Goal: Task Accomplishment & Management: Use online tool/utility

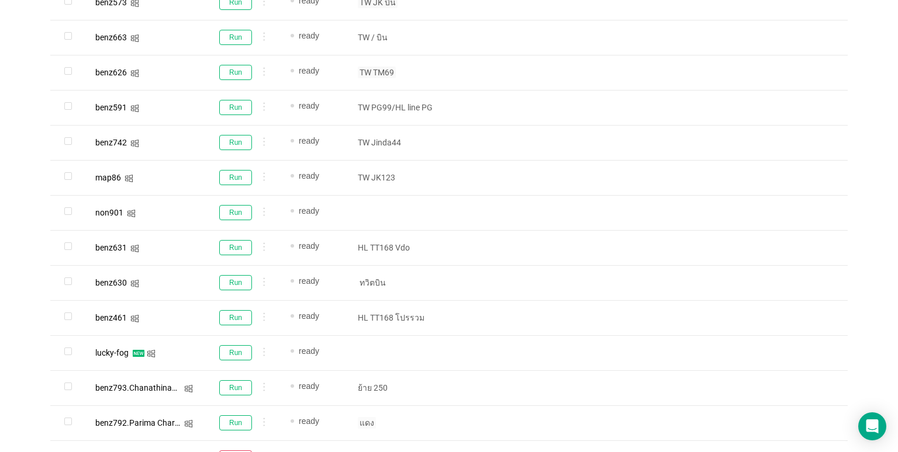
scroll to position [596, 0]
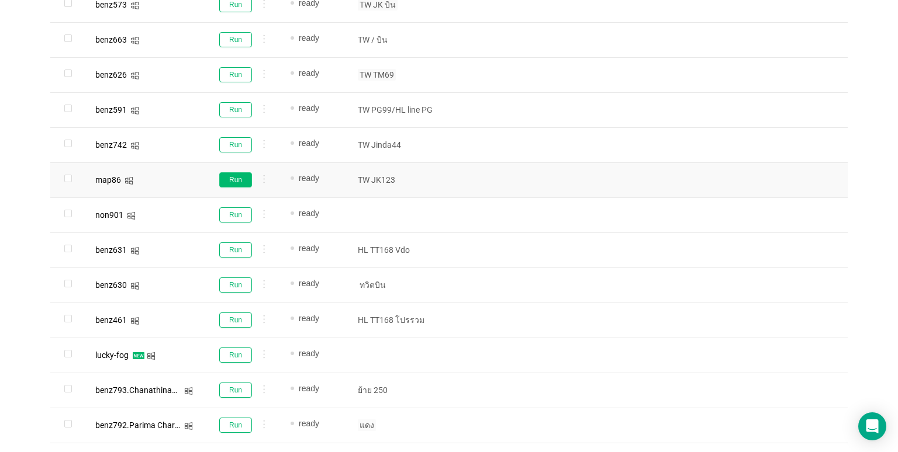
click at [241, 181] on button "Run" at bounding box center [235, 179] width 33 height 15
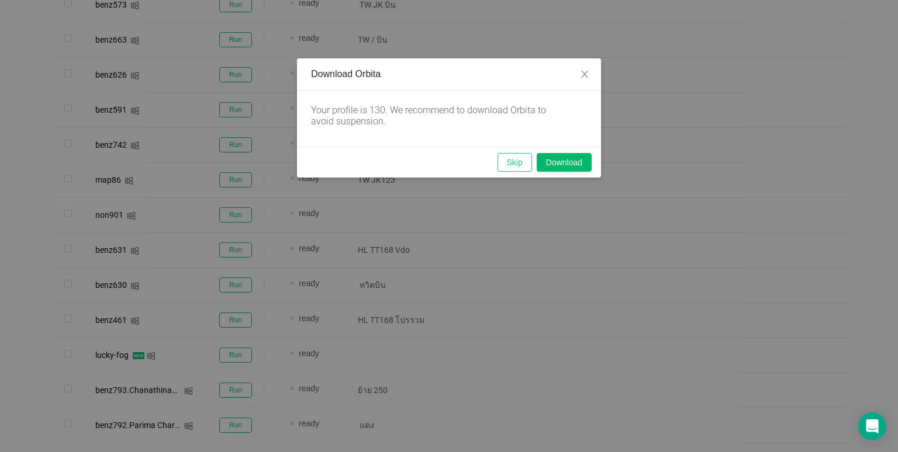
click at [506, 161] on button "Skip" at bounding box center [515, 162] width 34 height 19
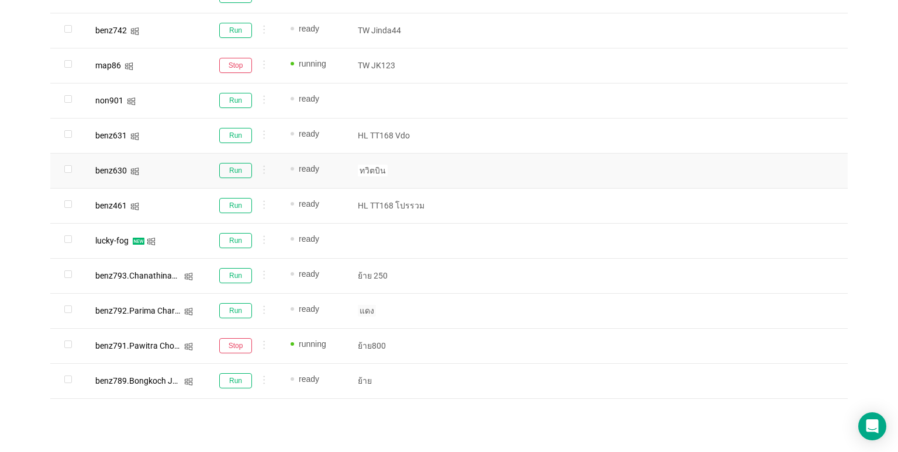
scroll to position [713, 0]
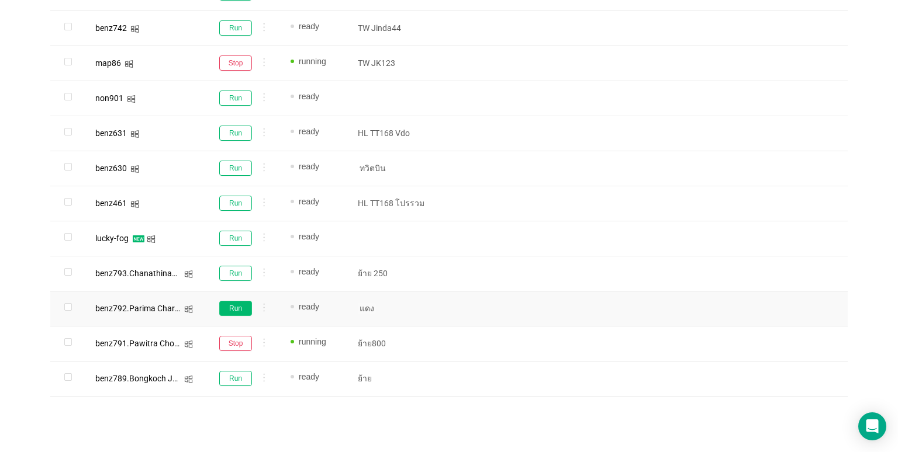
click at [236, 308] on button "Run" at bounding box center [235, 308] width 33 height 15
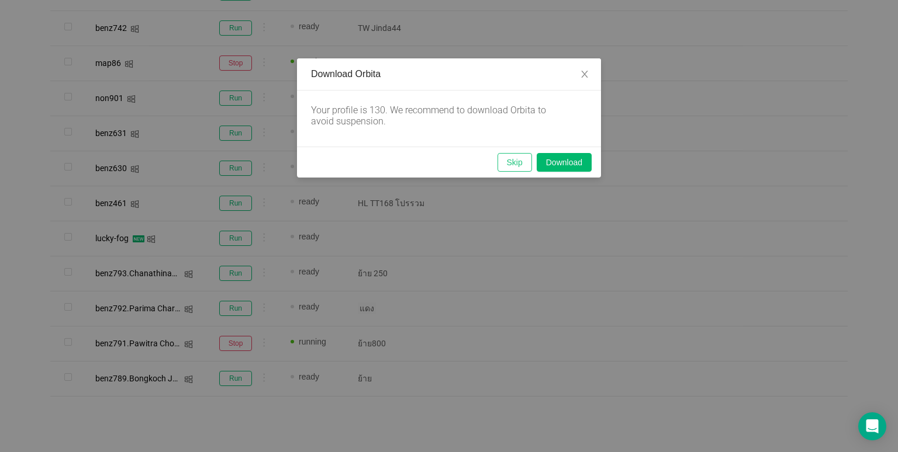
click at [517, 167] on button "Skip" at bounding box center [515, 162] width 34 height 19
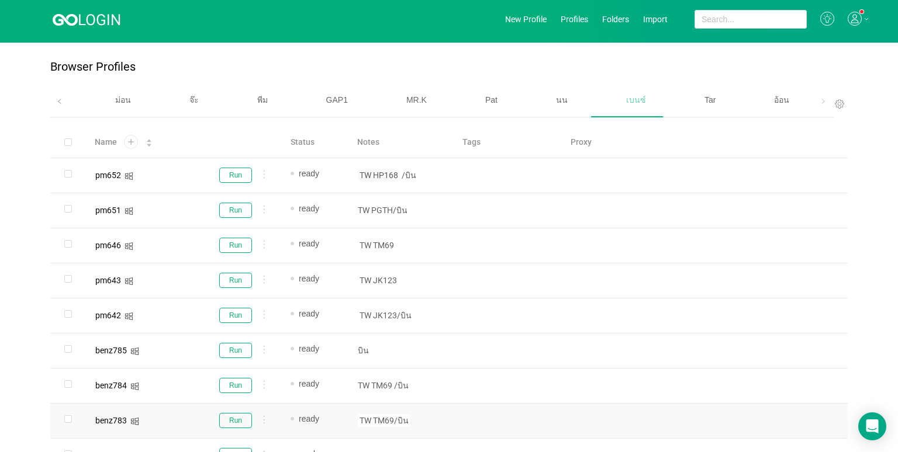
scroll to position [0, 0]
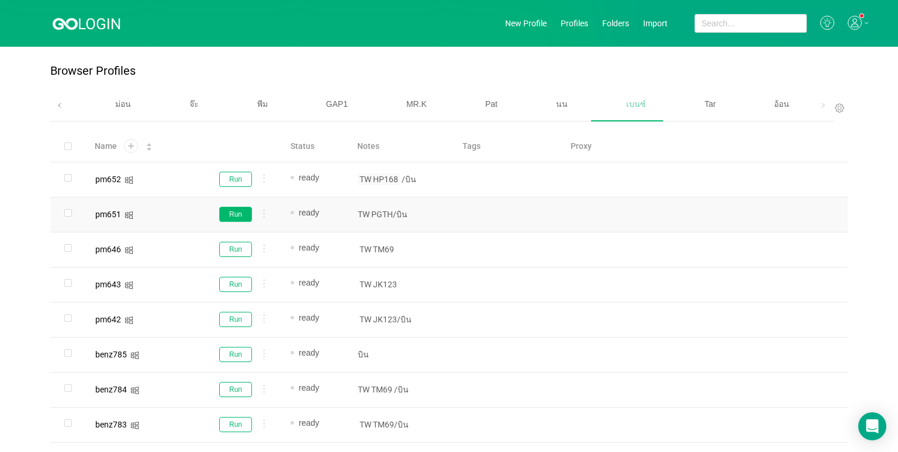
click at [234, 212] on button "Run" at bounding box center [235, 214] width 33 height 15
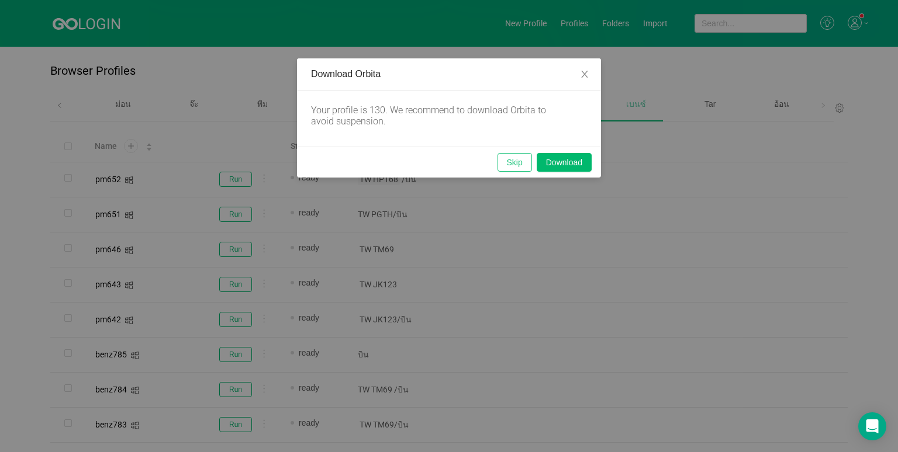
click at [516, 161] on button "Skip" at bounding box center [515, 162] width 34 height 19
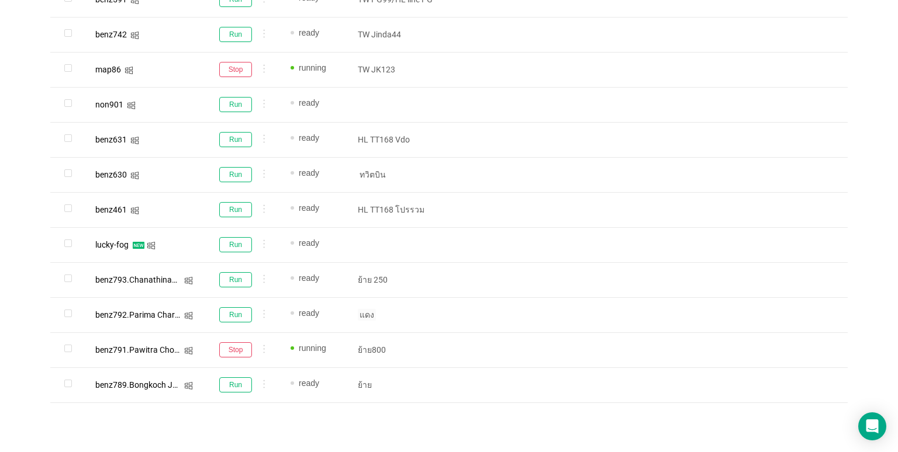
scroll to position [713, 0]
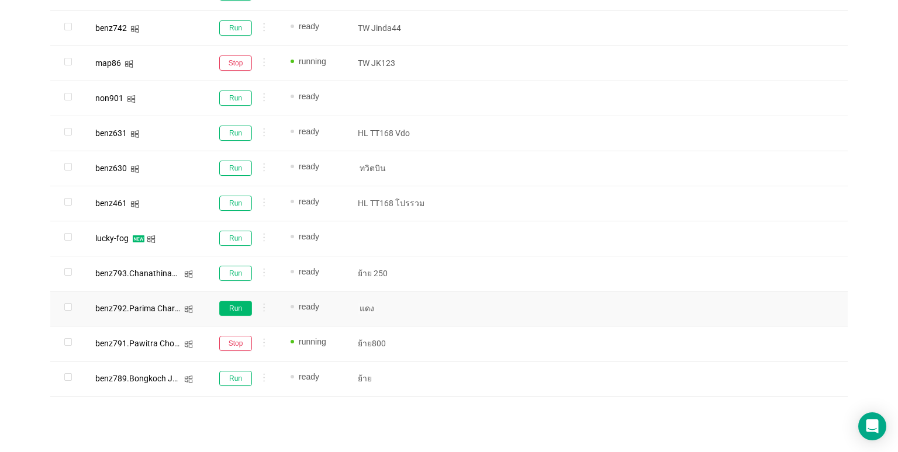
click at [222, 306] on button "Run" at bounding box center [235, 308] width 33 height 15
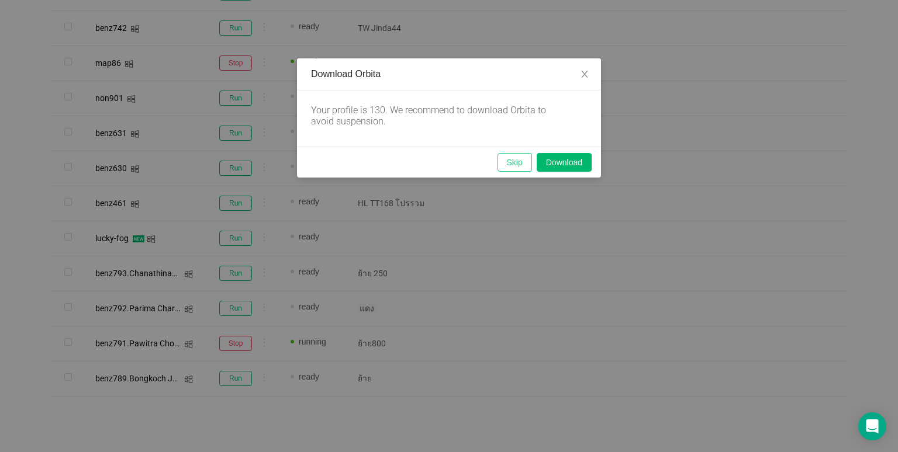
click at [513, 163] on button "Skip" at bounding box center [515, 162] width 34 height 19
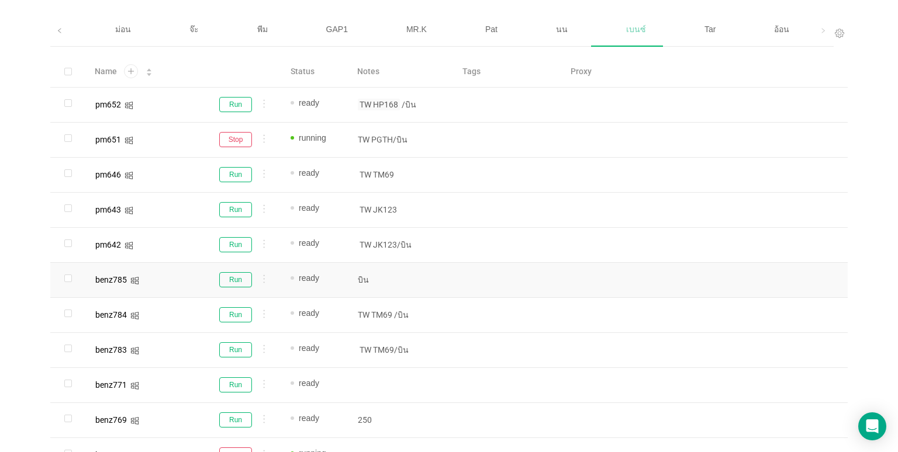
scroll to position [70, 0]
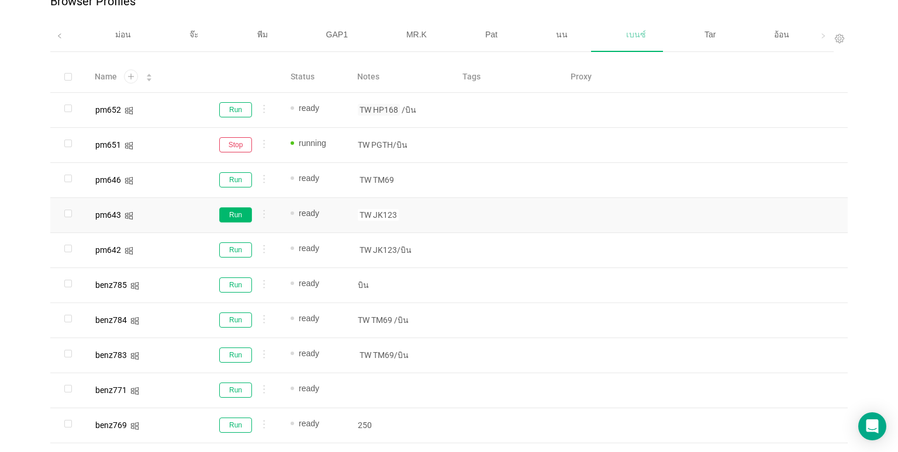
click at [234, 215] on button "Run" at bounding box center [235, 215] width 33 height 15
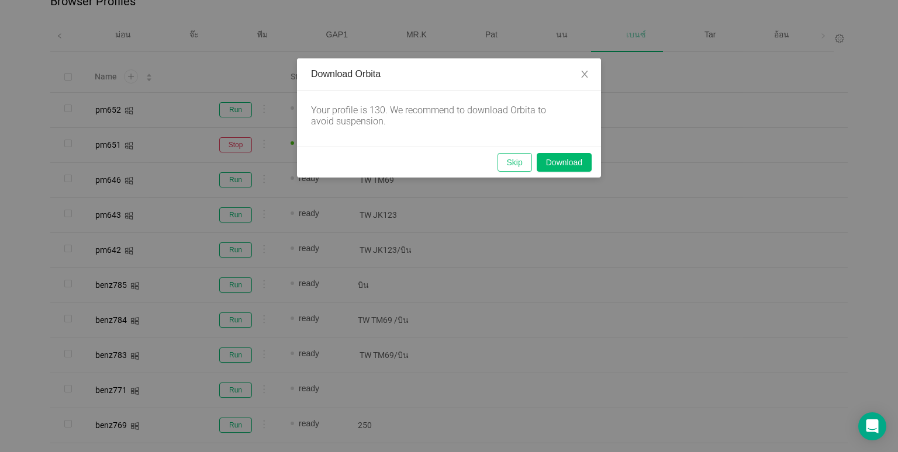
click at [512, 161] on button "Skip" at bounding box center [515, 162] width 34 height 19
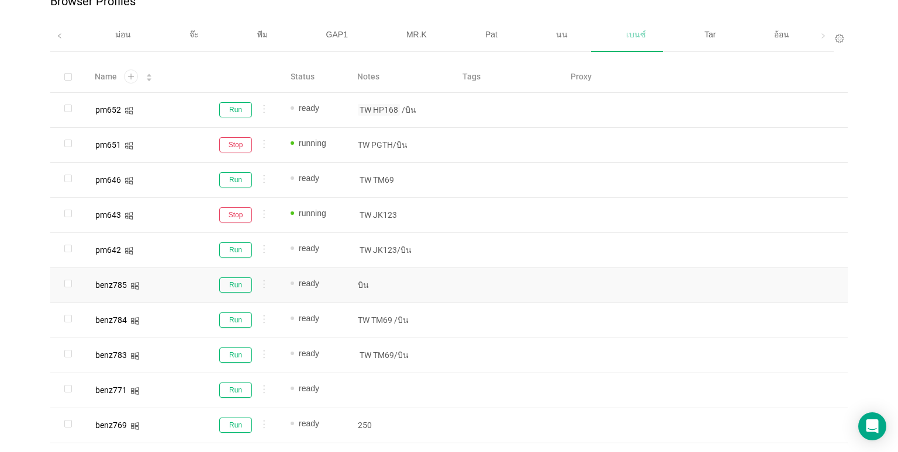
scroll to position [186, 0]
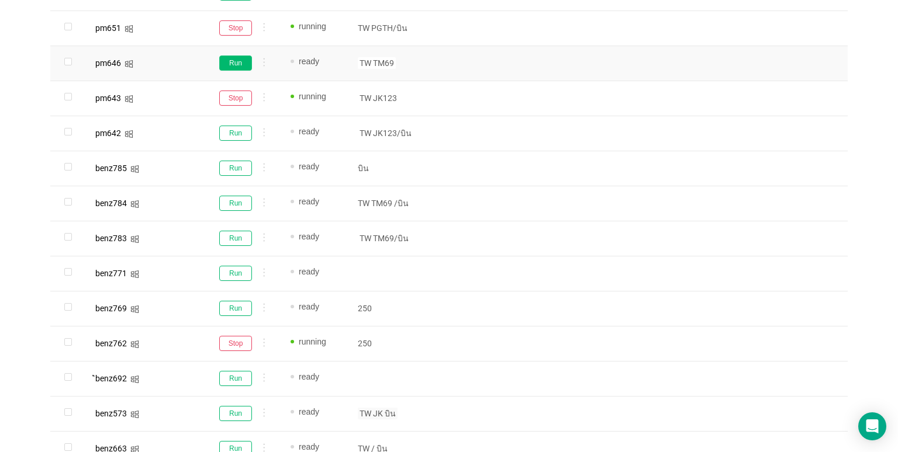
click at [230, 60] on button "Run" at bounding box center [235, 63] width 33 height 15
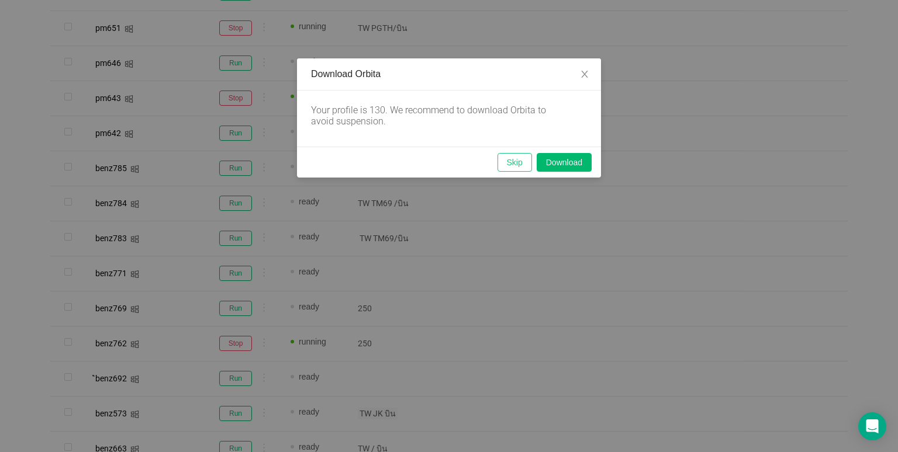
click at [521, 166] on button "Skip" at bounding box center [515, 162] width 34 height 19
